Goal: Task Accomplishment & Management: Manage account settings

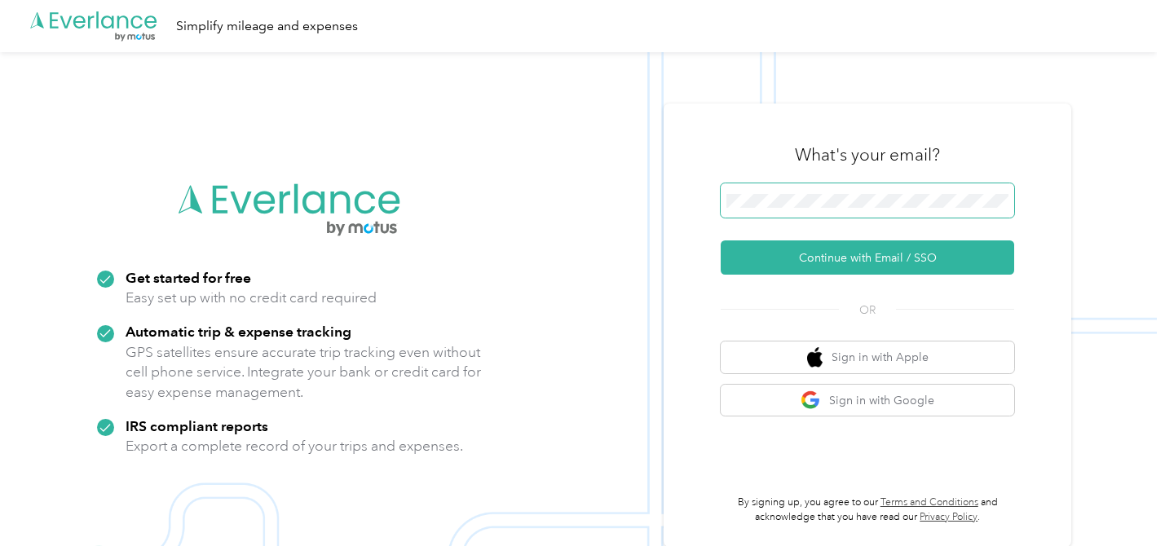
click at [745, 191] on span at bounding box center [867, 200] width 293 height 34
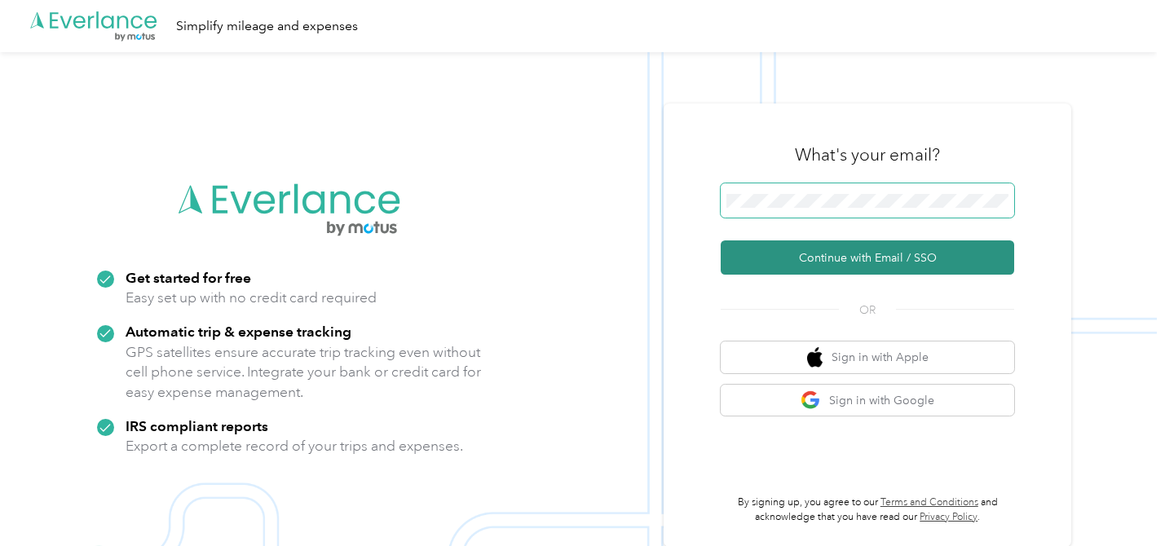
click at [721, 240] on button "Continue with Email / SSO" at bounding box center [867, 257] width 293 height 34
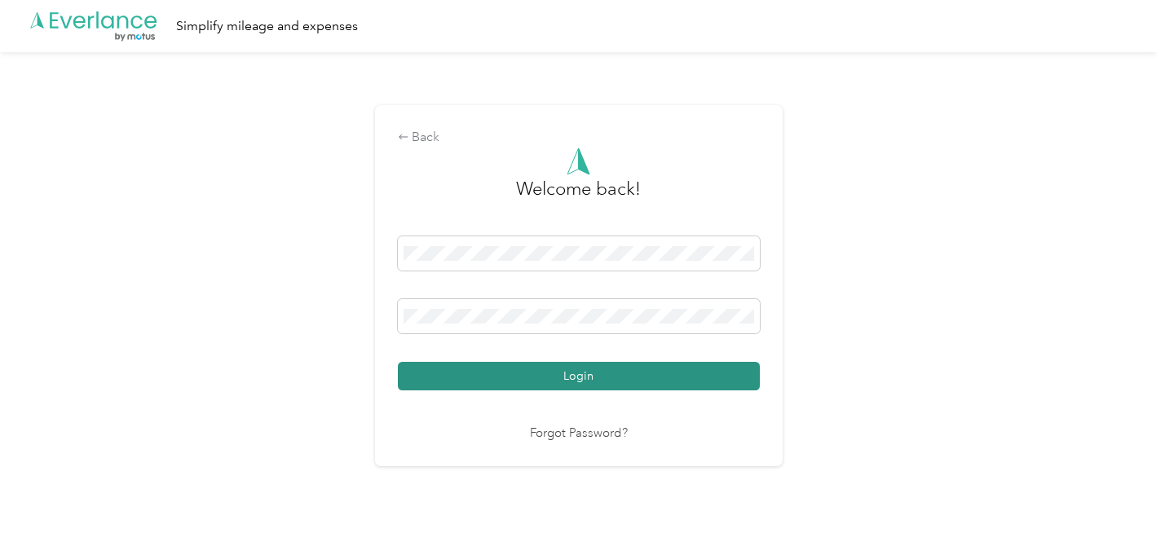
click at [573, 380] on button "Login" at bounding box center [579, 376] width 362 height 29
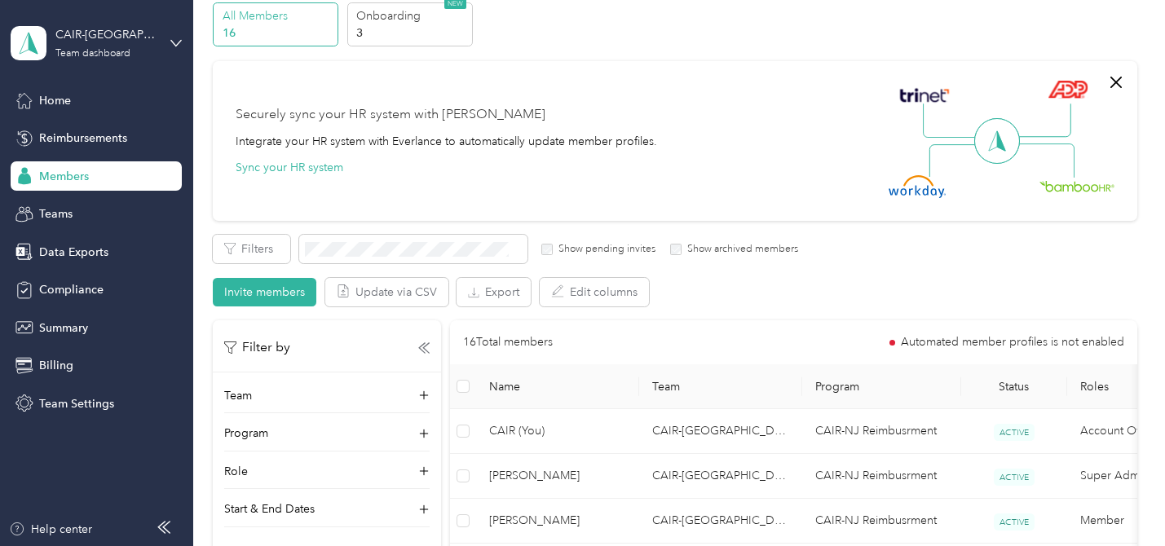
scroll to position [95, 0]
